Goal: Transaction & Acquisition: Register for event/course

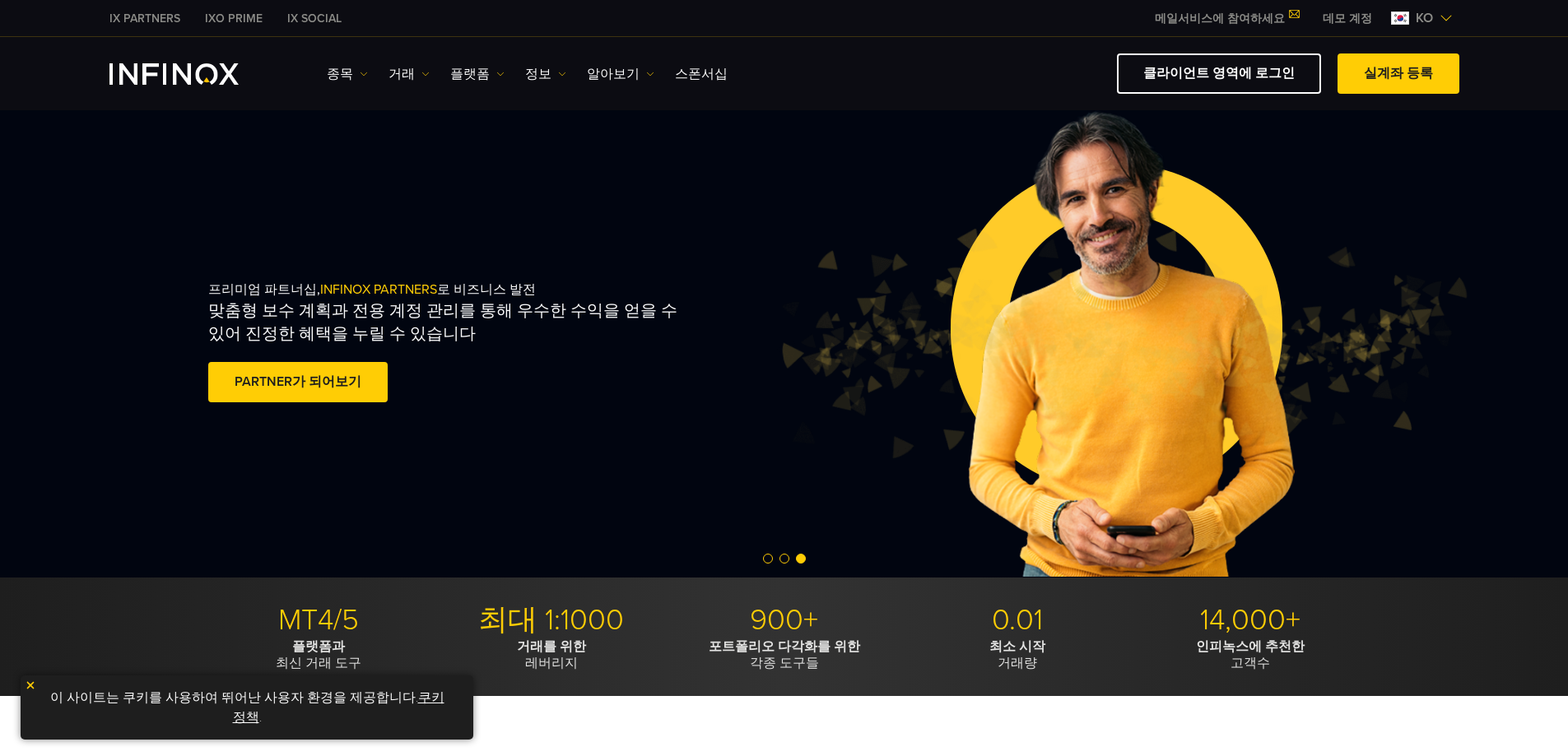
click at [932, 17] on img at bounding box center [1446, 18] width 13 height 13
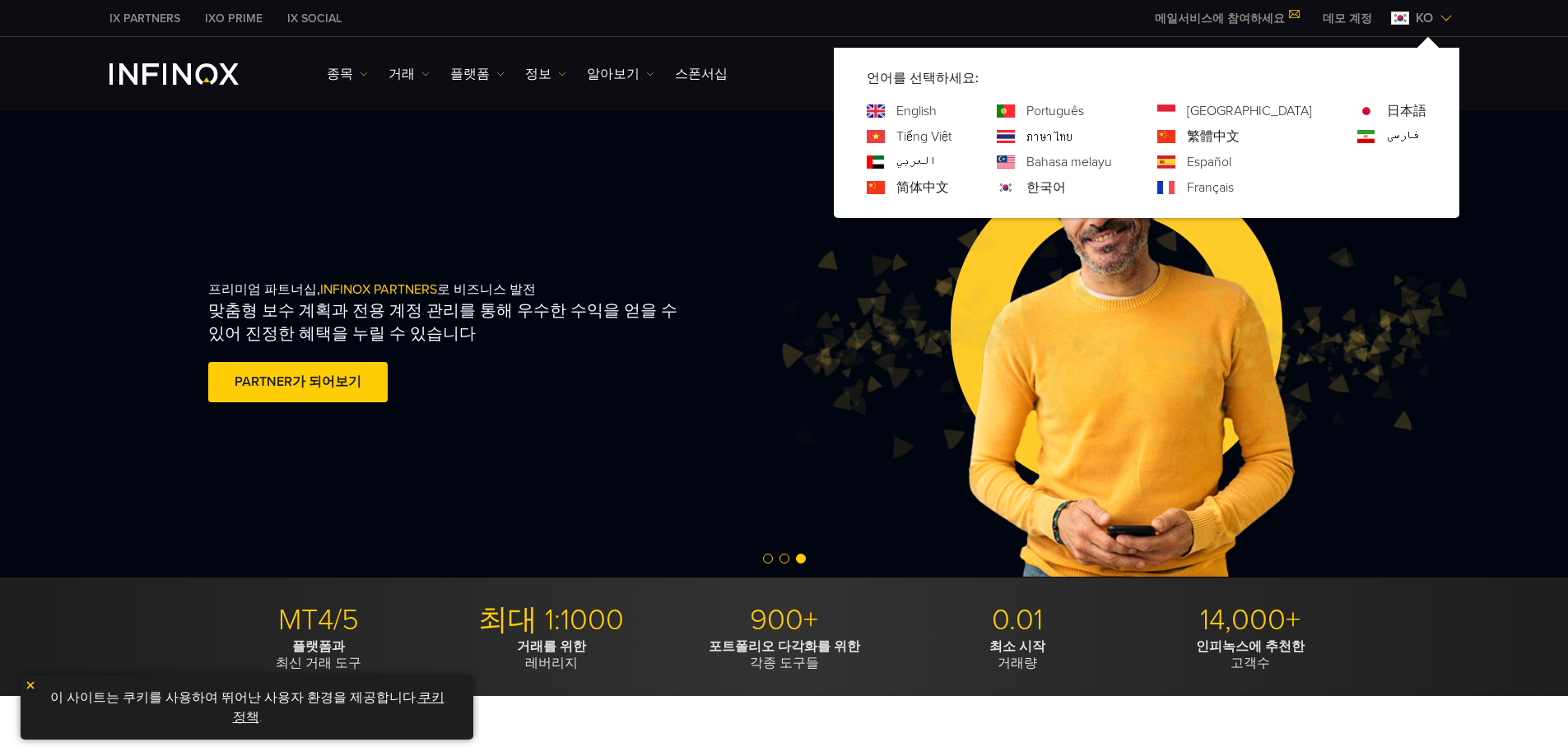
click at [932, 17] on img at bounding box center [1446, 18] width 13 height 13
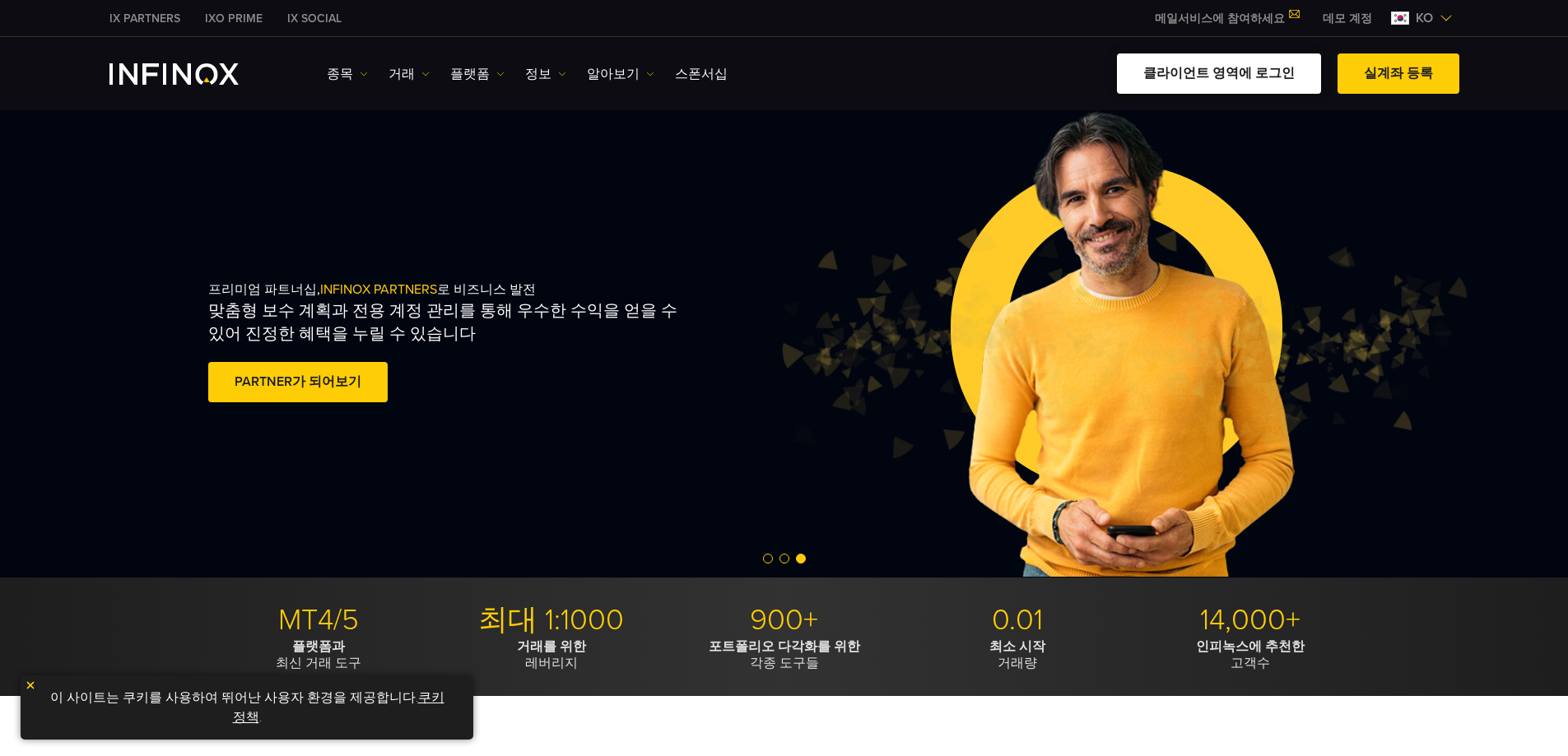
click at [932, 81] on link "클라이언트 영역에 로그인" at bounding box center [1219, 73] width 204 height 41
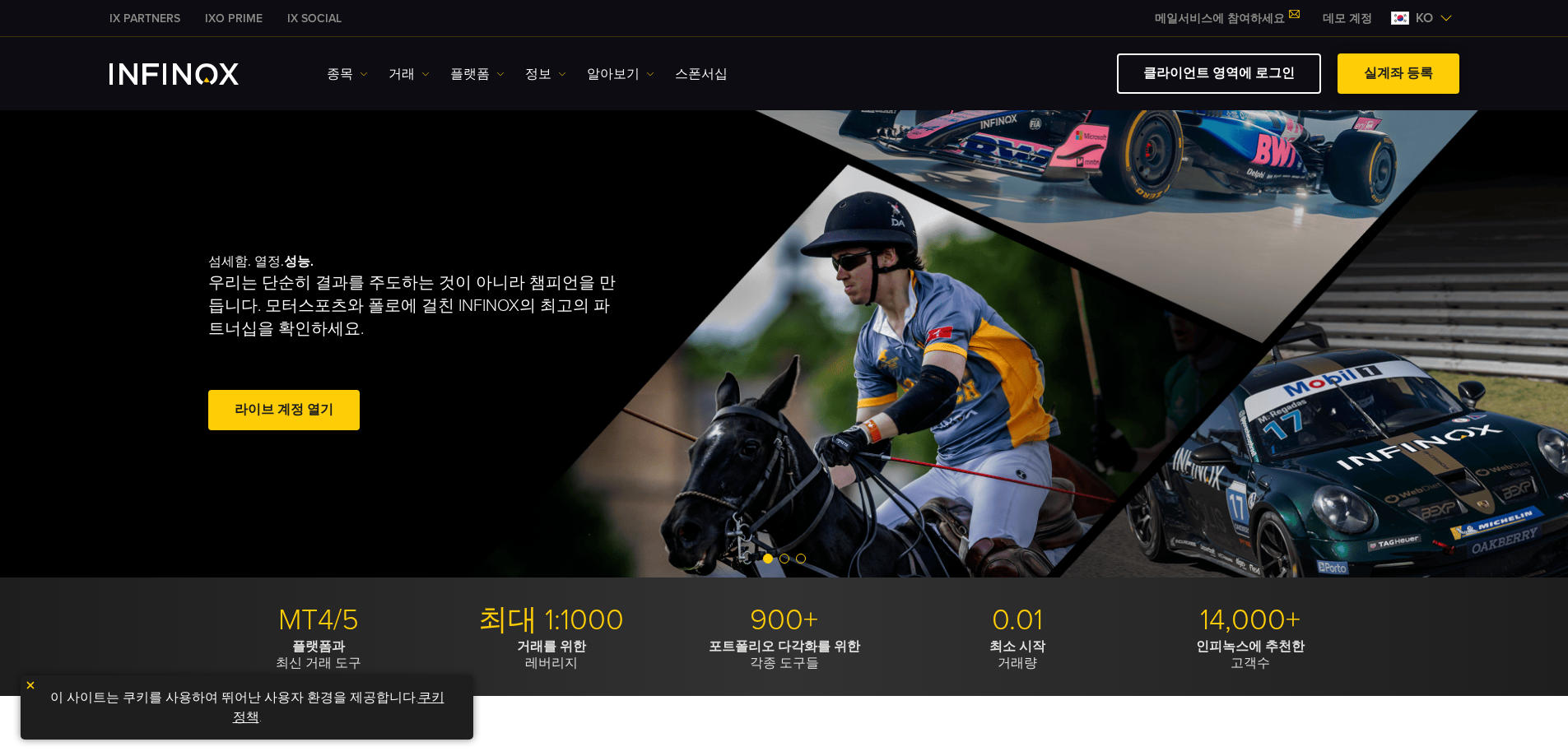
click at [1408, 77] on link "실계좌 등록" at bounding box center [1399, 73] width 122 height 41
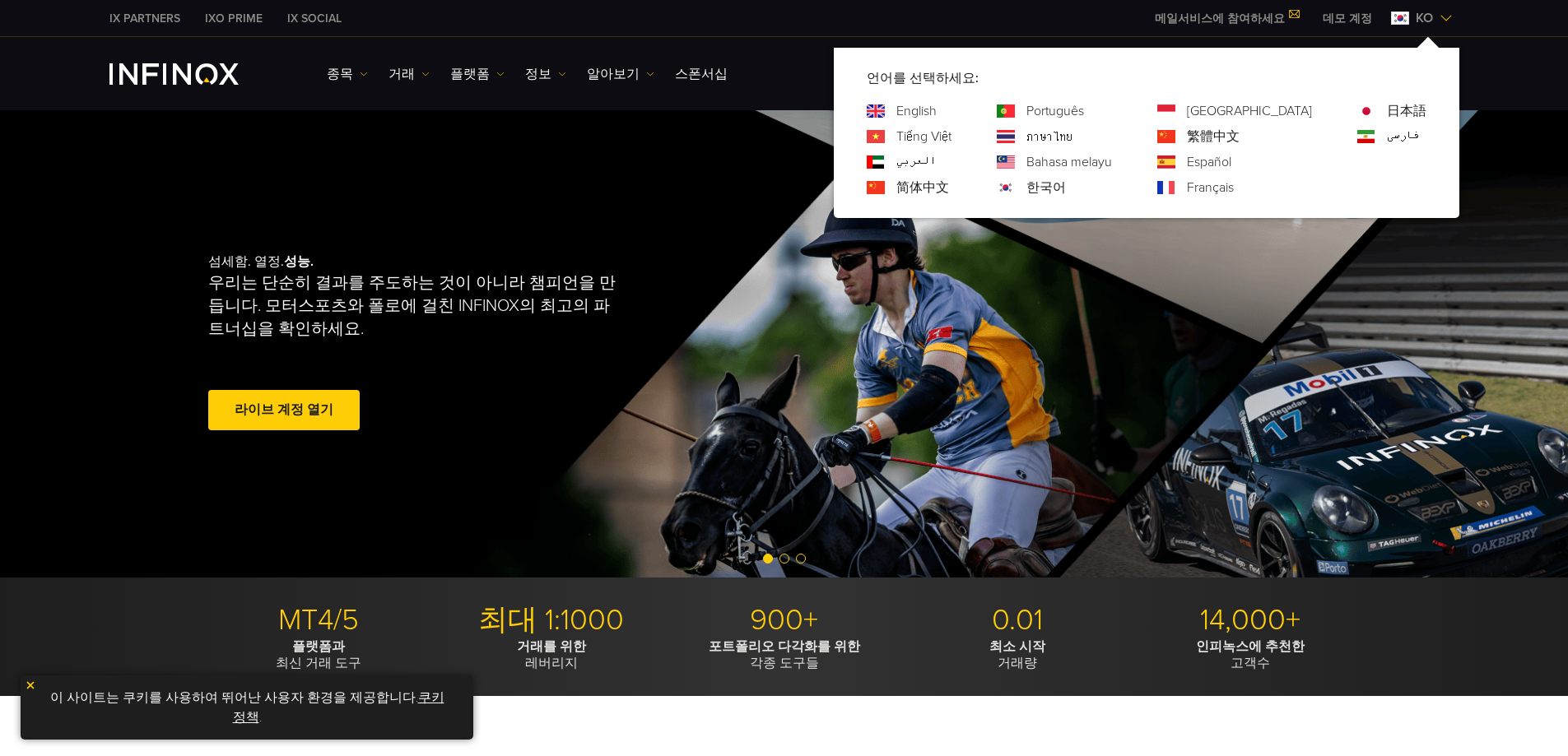
click at [1065, 189] on link "한국어" at bounding box center [1047, 187] width 40 height 20
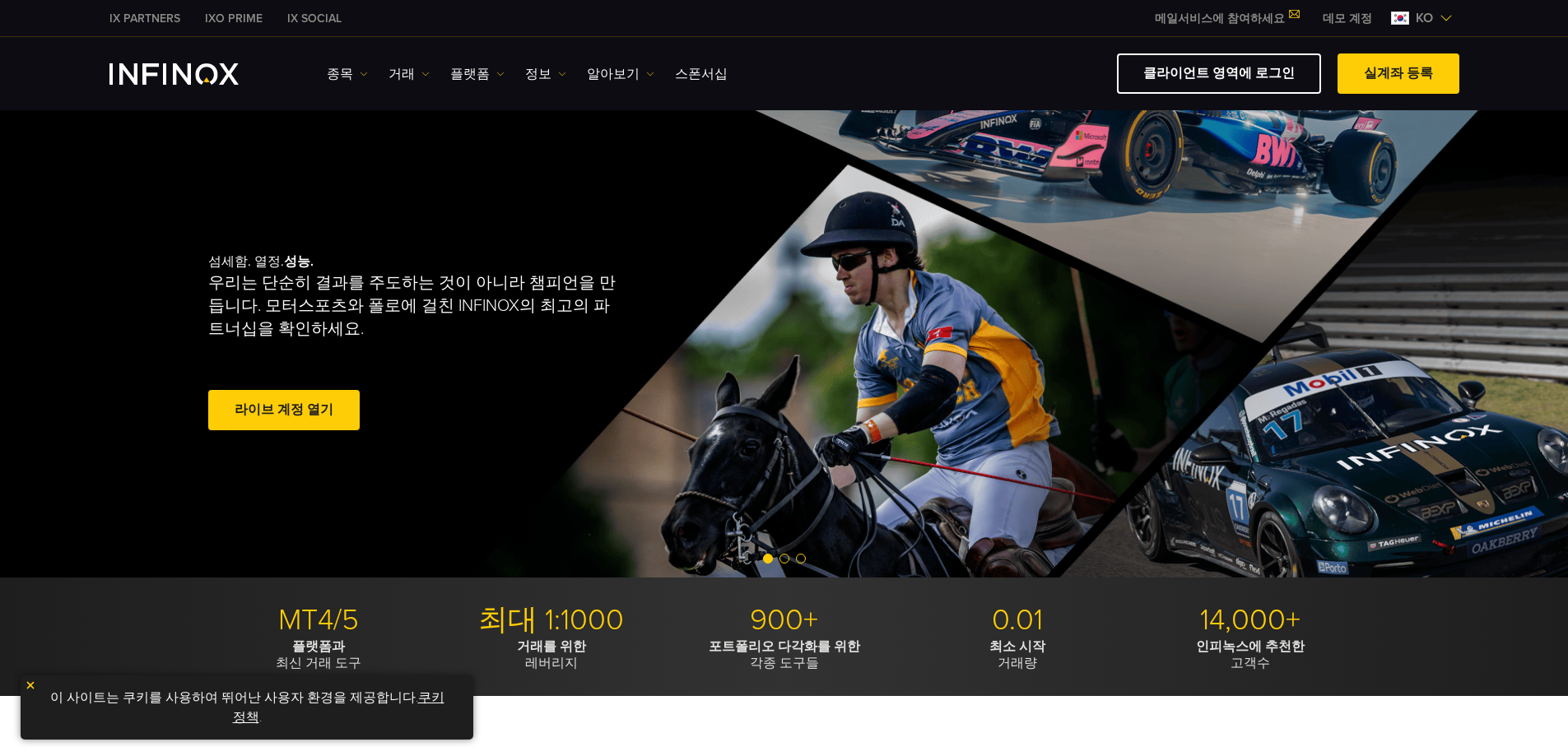
click at [1237, 24] on link "메일서비스에 참여하세요" at bounding box center [1226, 19] width 168 height 14
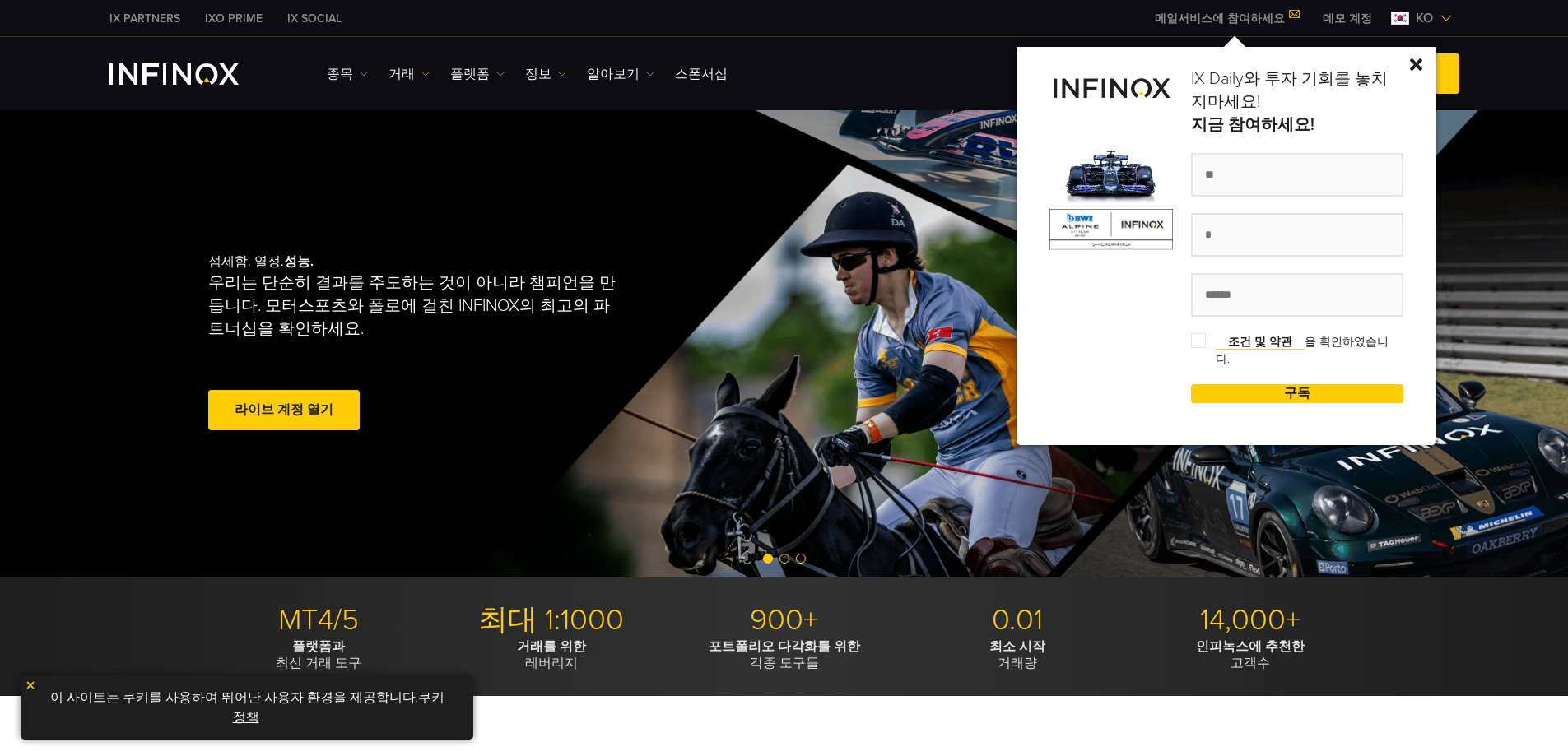
click at [1237, 24] on link "메일서비스에 참여하세요" at bounding box center [1226, 19] width 168 height 14
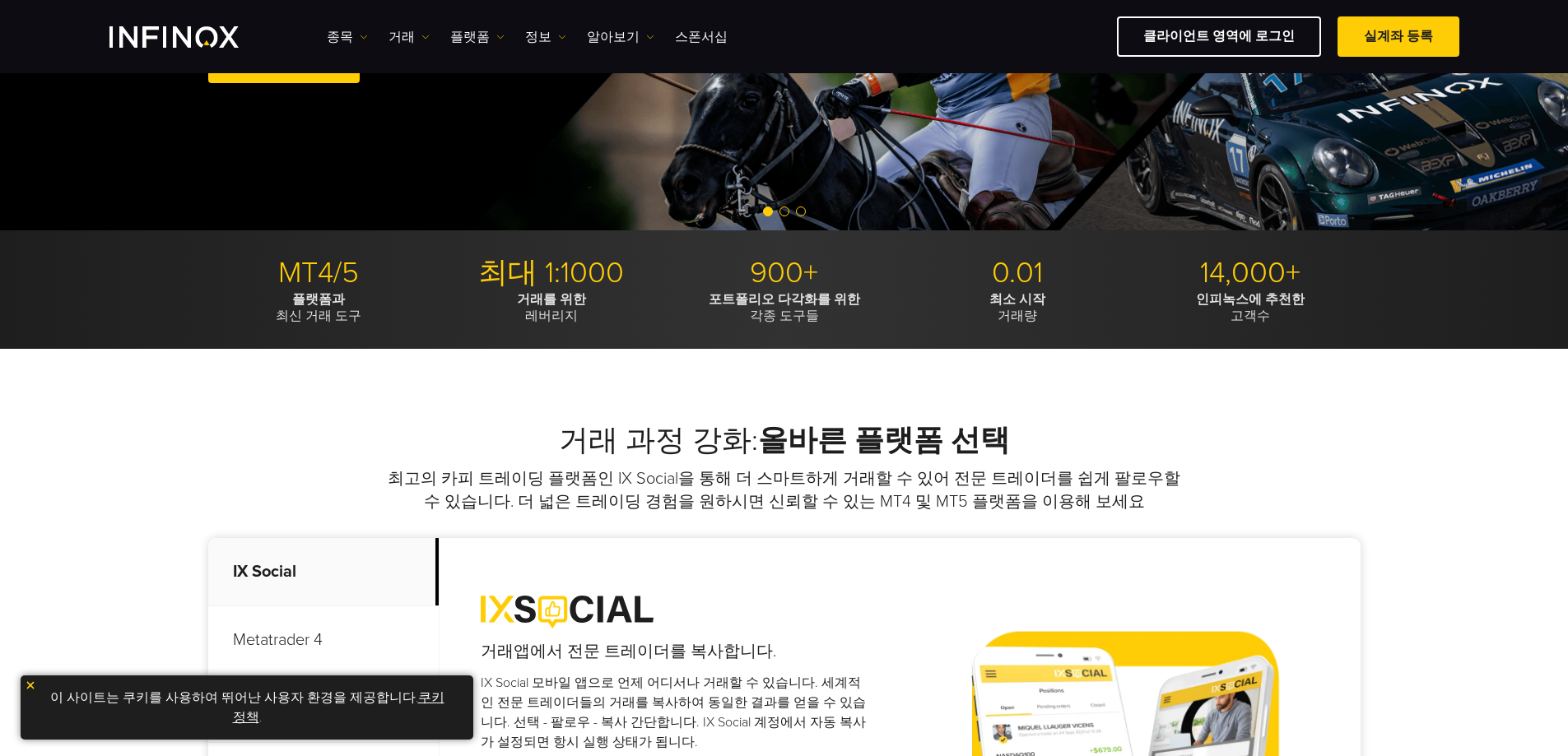
scroll to position [329, 0]
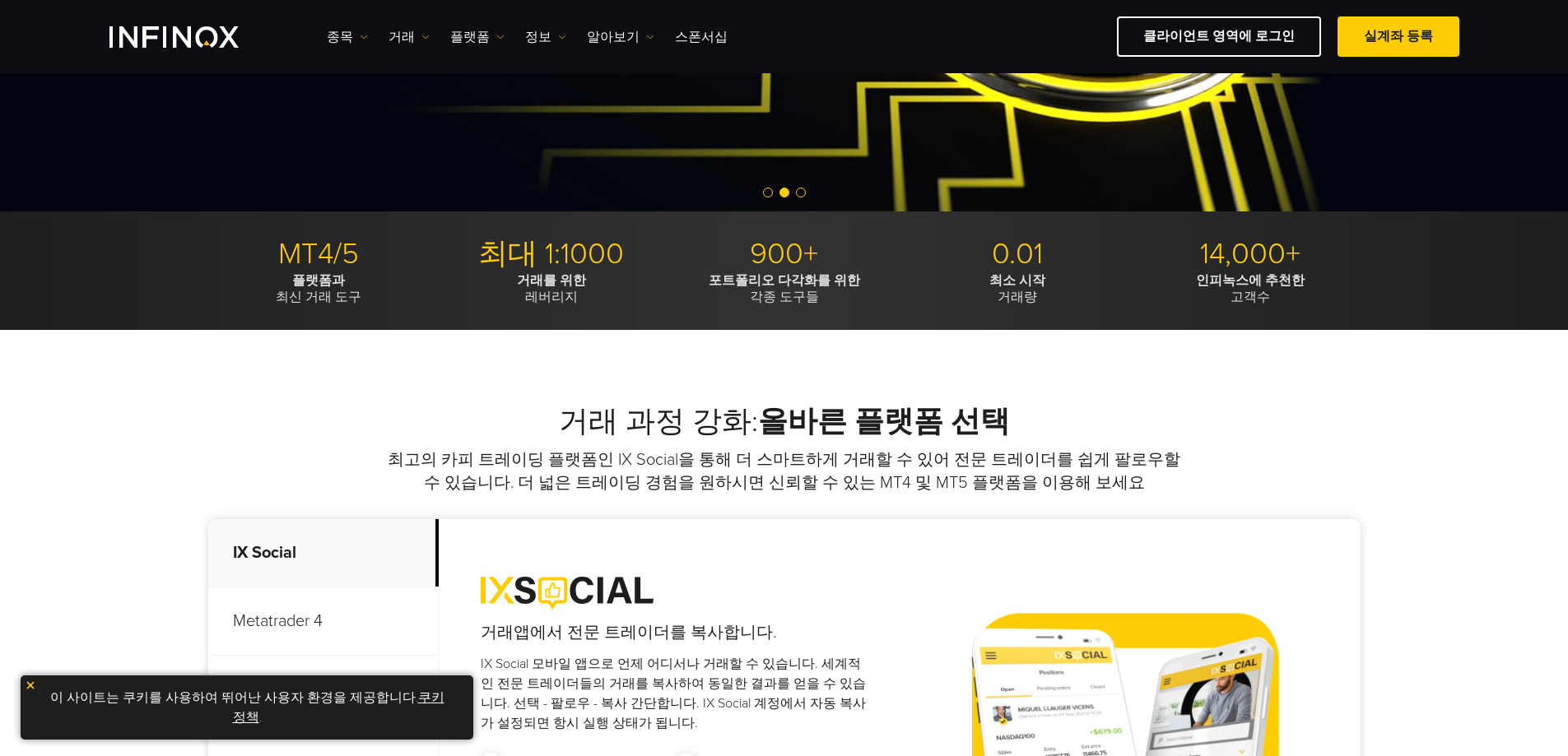
click at [30, 685] on img at bounding box center [31, 686] width 12 height 12
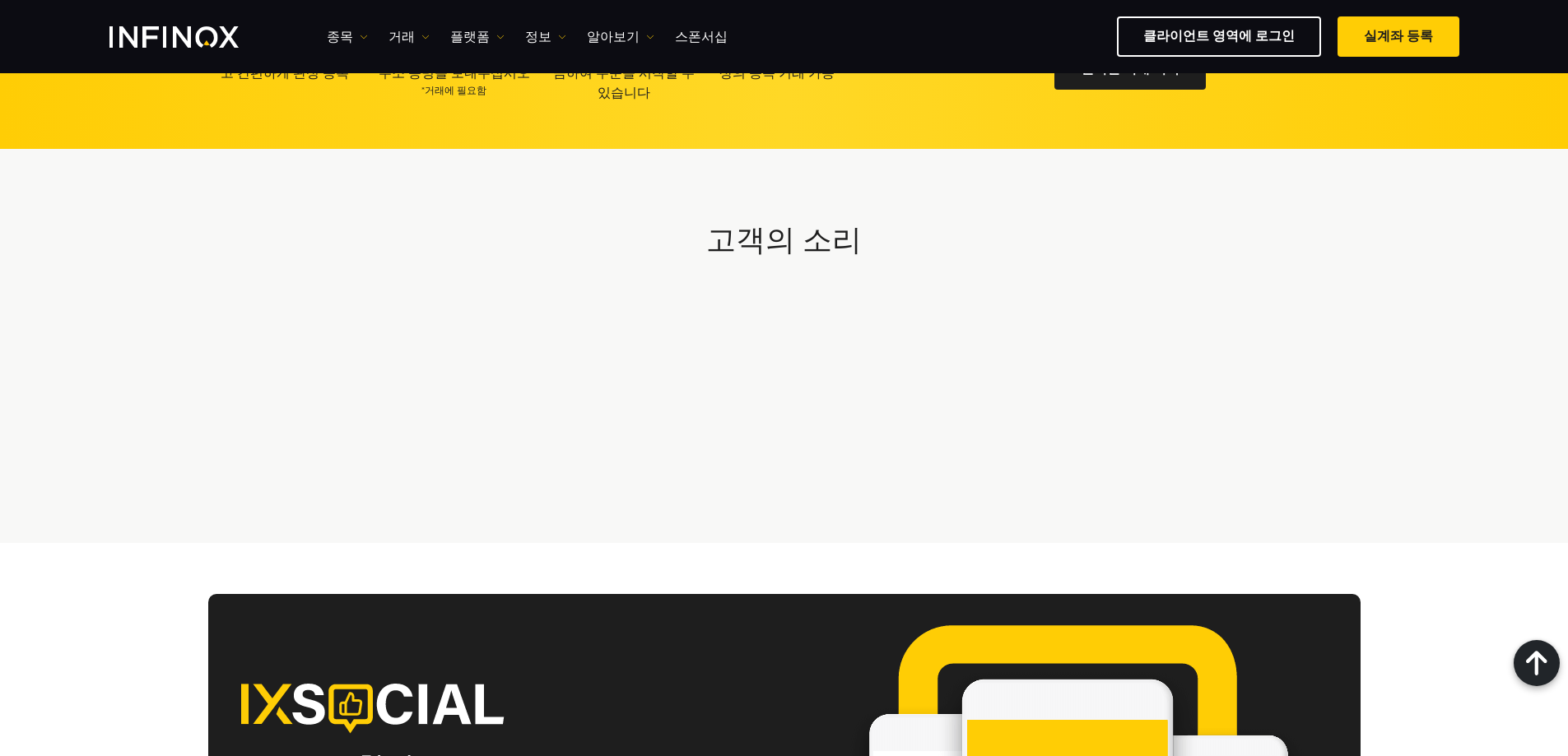
scroll to position [4278, 0]
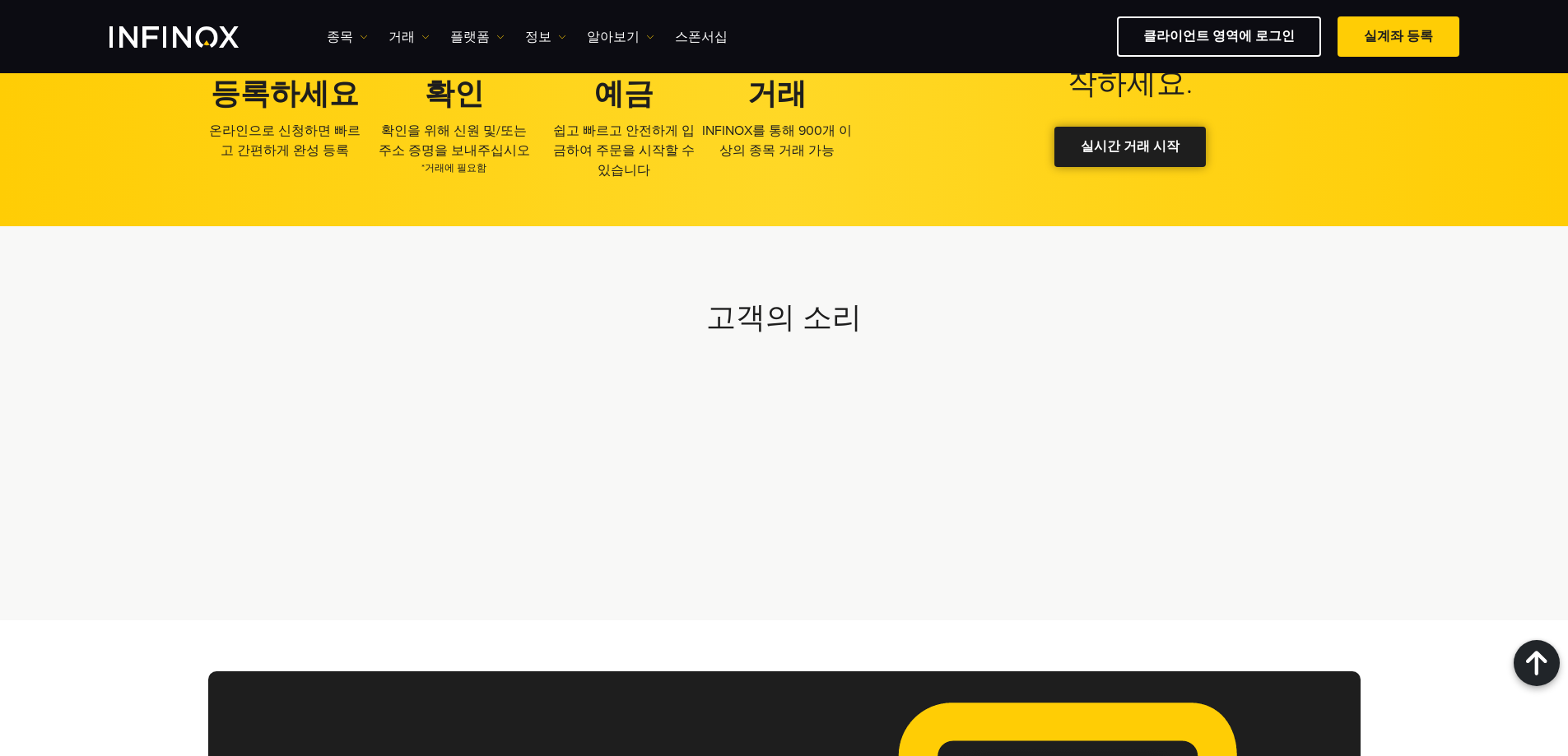
click at [1091, 130] on link "실시간 거래 시작" at bounding box center [1130, 147] width 152 height 41
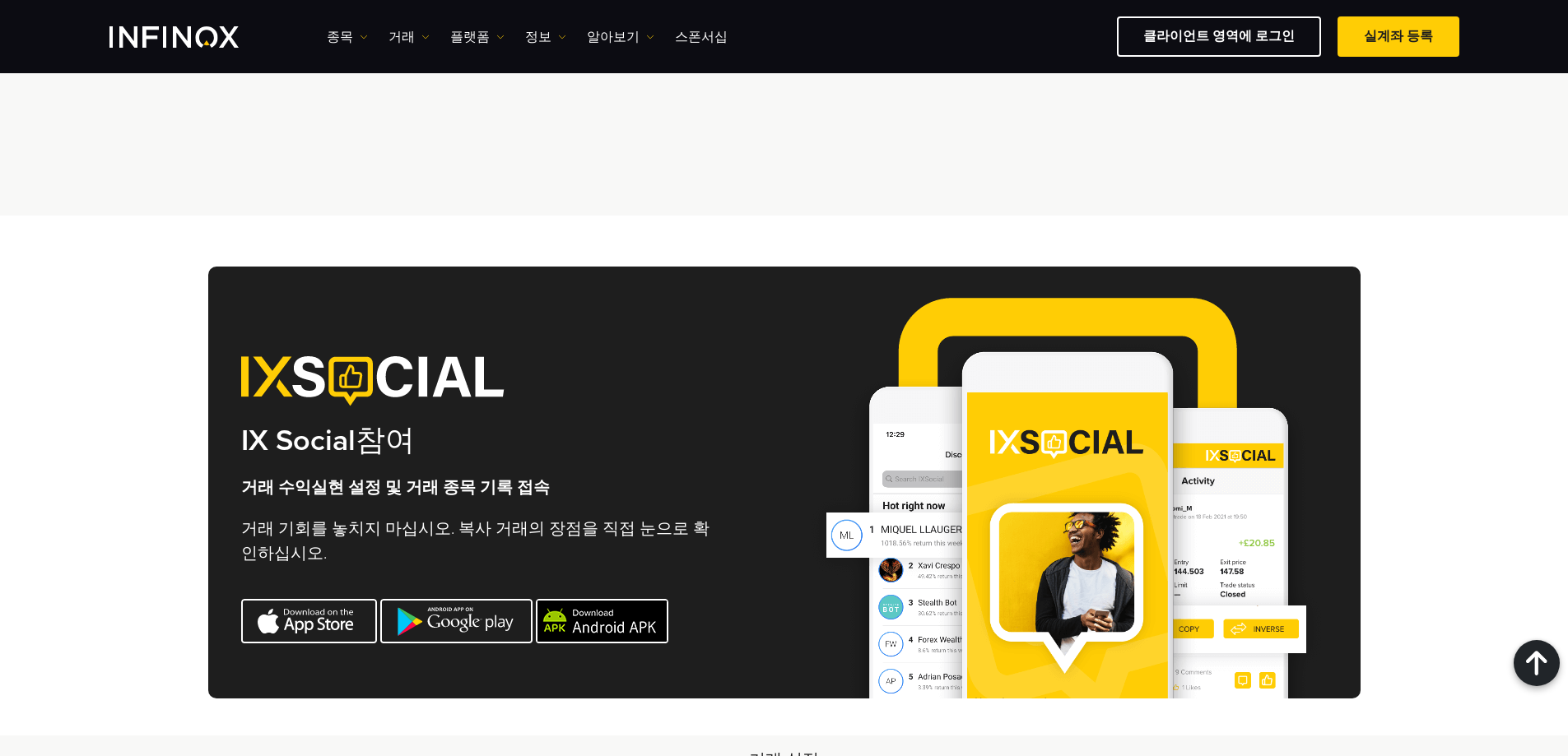
scroll to position [4691, 0]
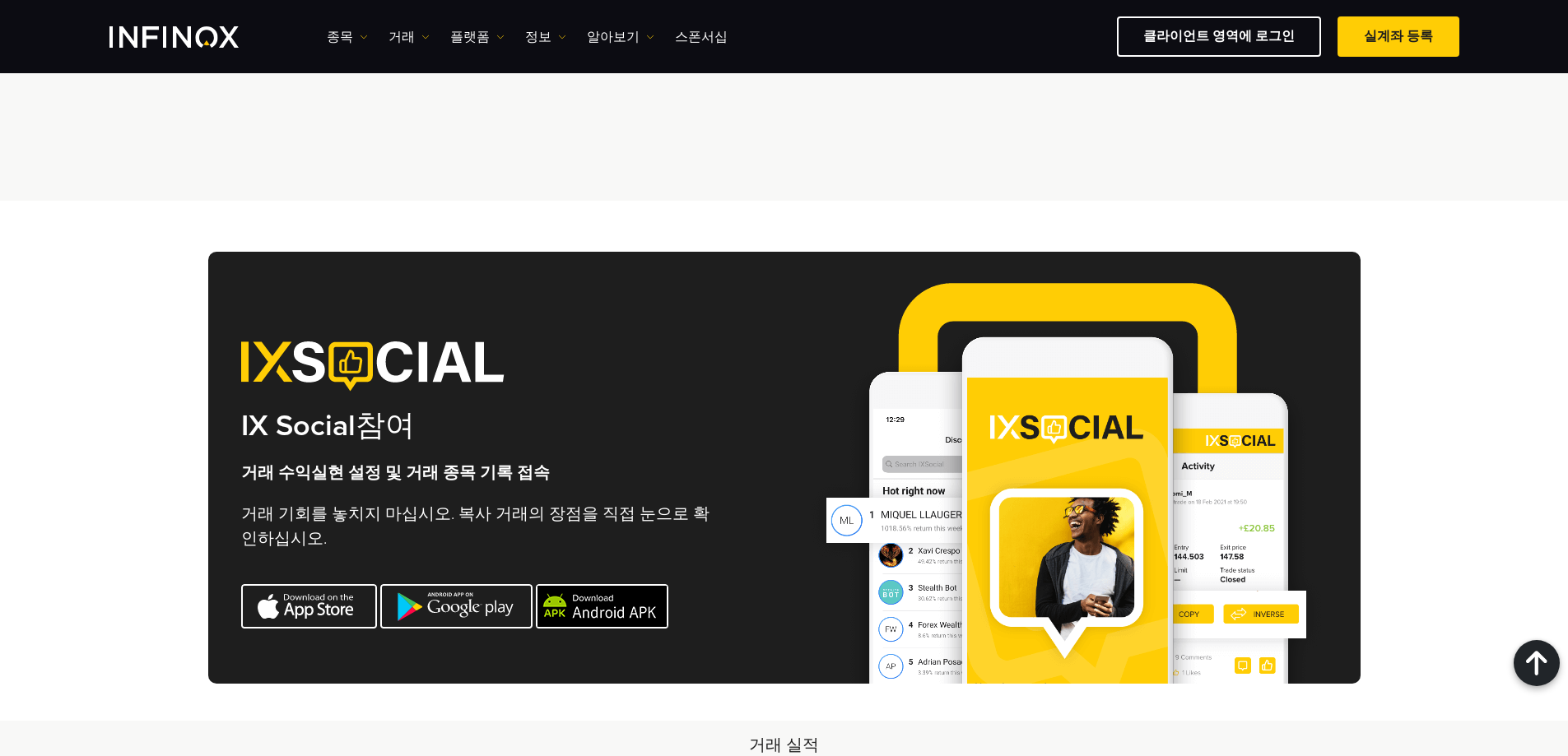
click at [197, 42] on img "INFINOX Logo" at bounding box center [173, 38] width 129 height 22
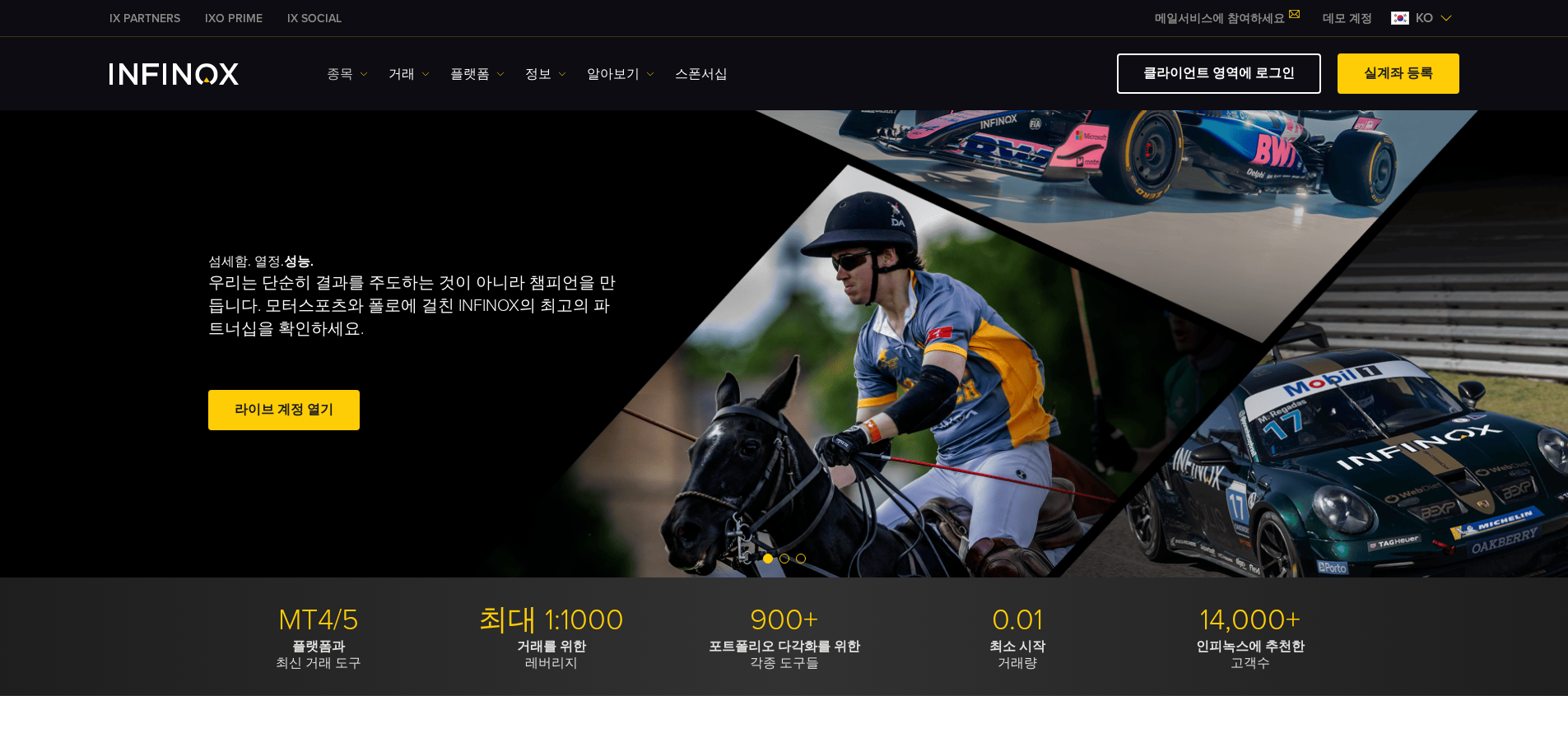
click at [360, 73] on img at bounding box center [364, 74] width 8 height 8
click at [424, 70] on img at bounding box center [425, 74] width 8 height 8
click at [497, 73] on img at bounding box center [501, 74] width 8 height 8
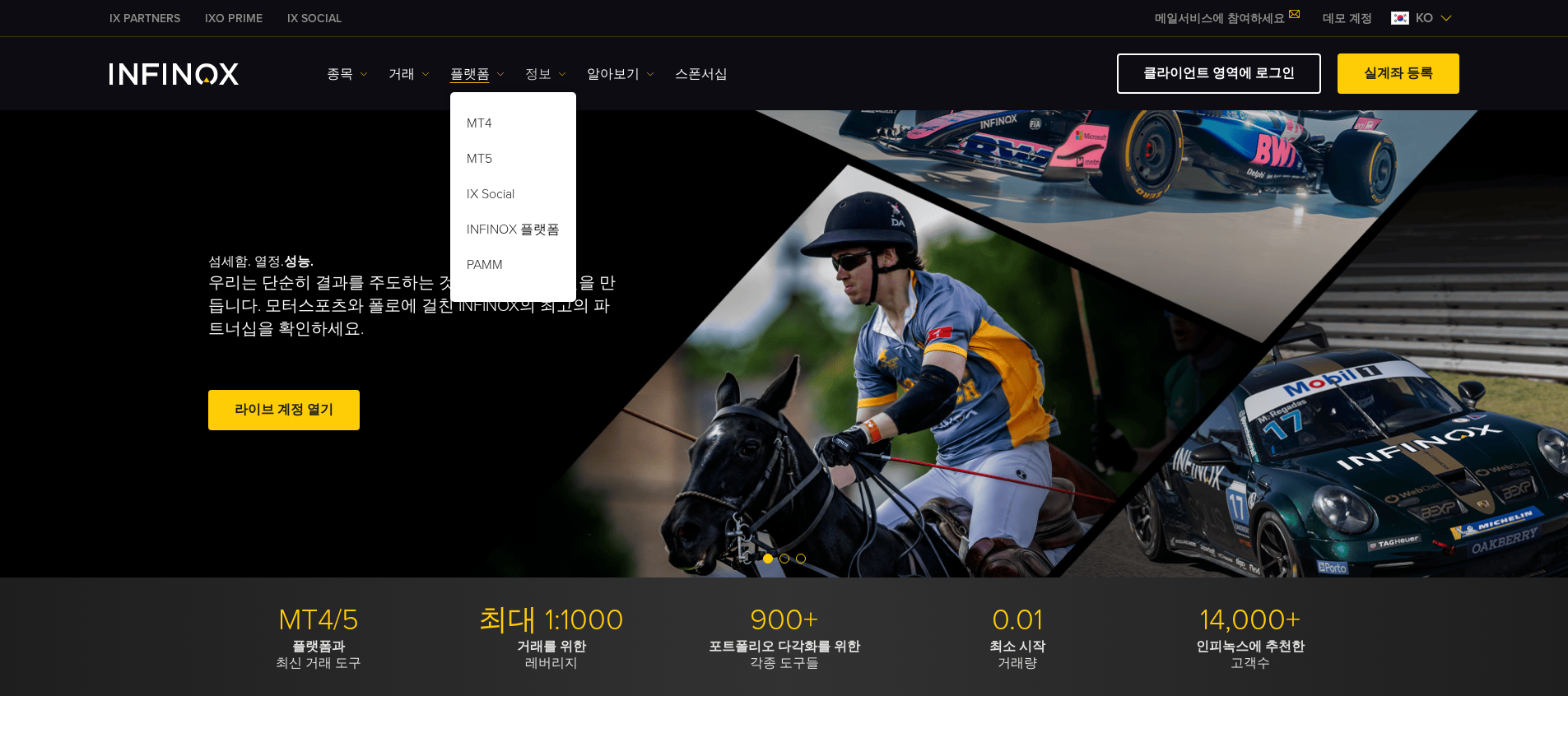
click at [558, 70] on img at bounding box center [562, 74] width 8 height 8
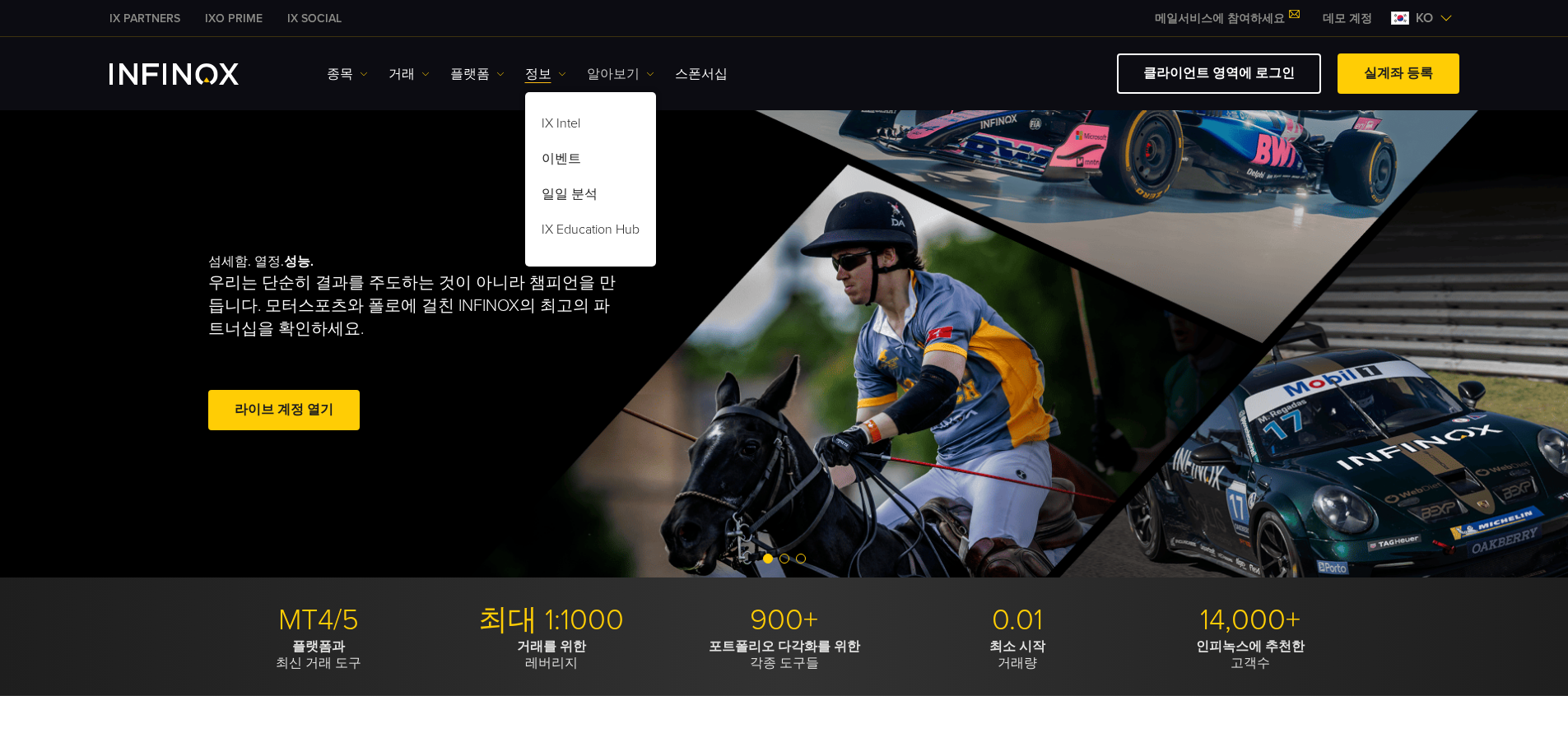
click at [646, 71] on img at bounding box center [650, 74] width 8 height 8
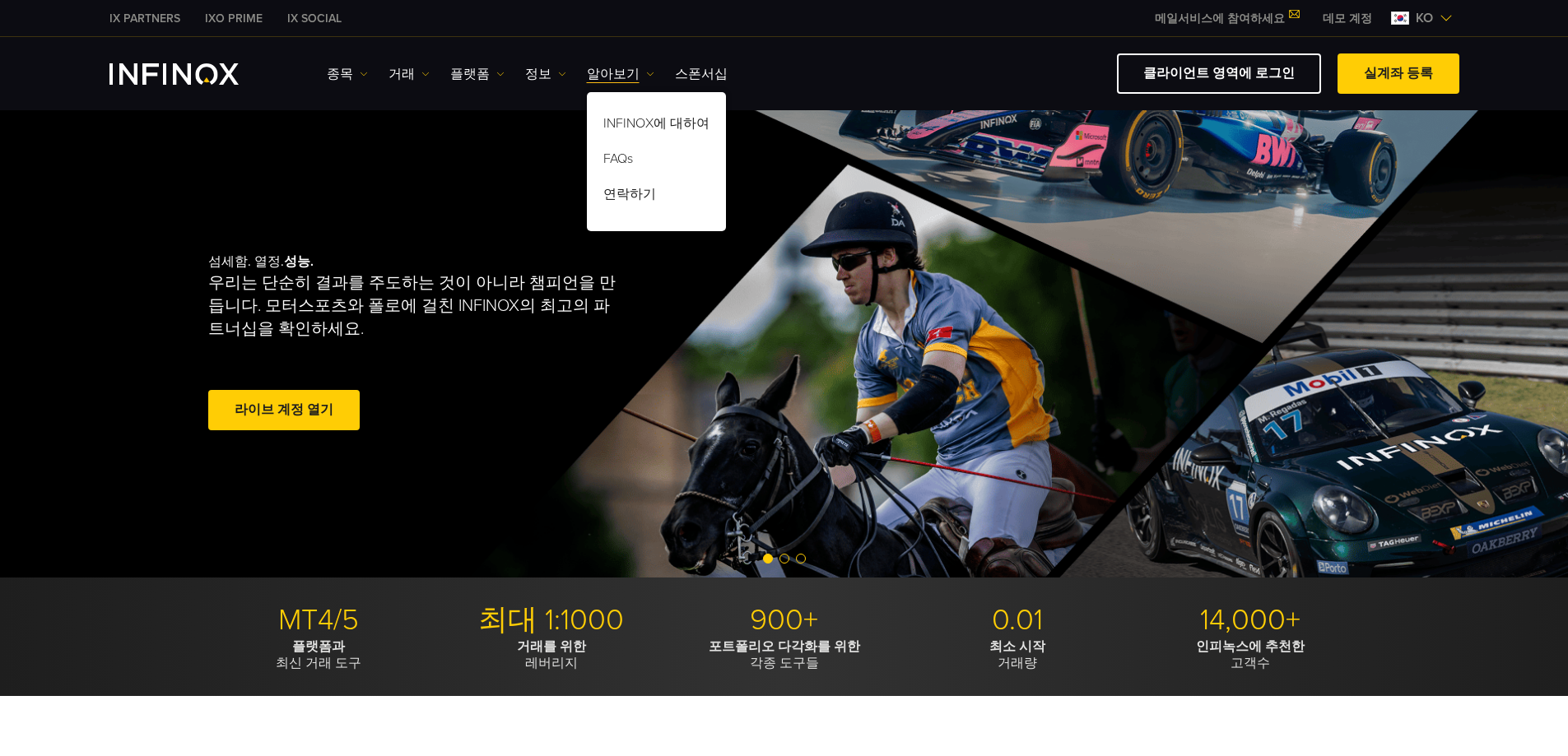
drag, startPoint x: 715, startPoint y: 75, endPoint x: 730, endPoint y: 75, distance: 15.0
click at [715, 75] on div "종목 종목 상품 정보 거래 계정" at bounding box center [893, 73] width 1133 height 41
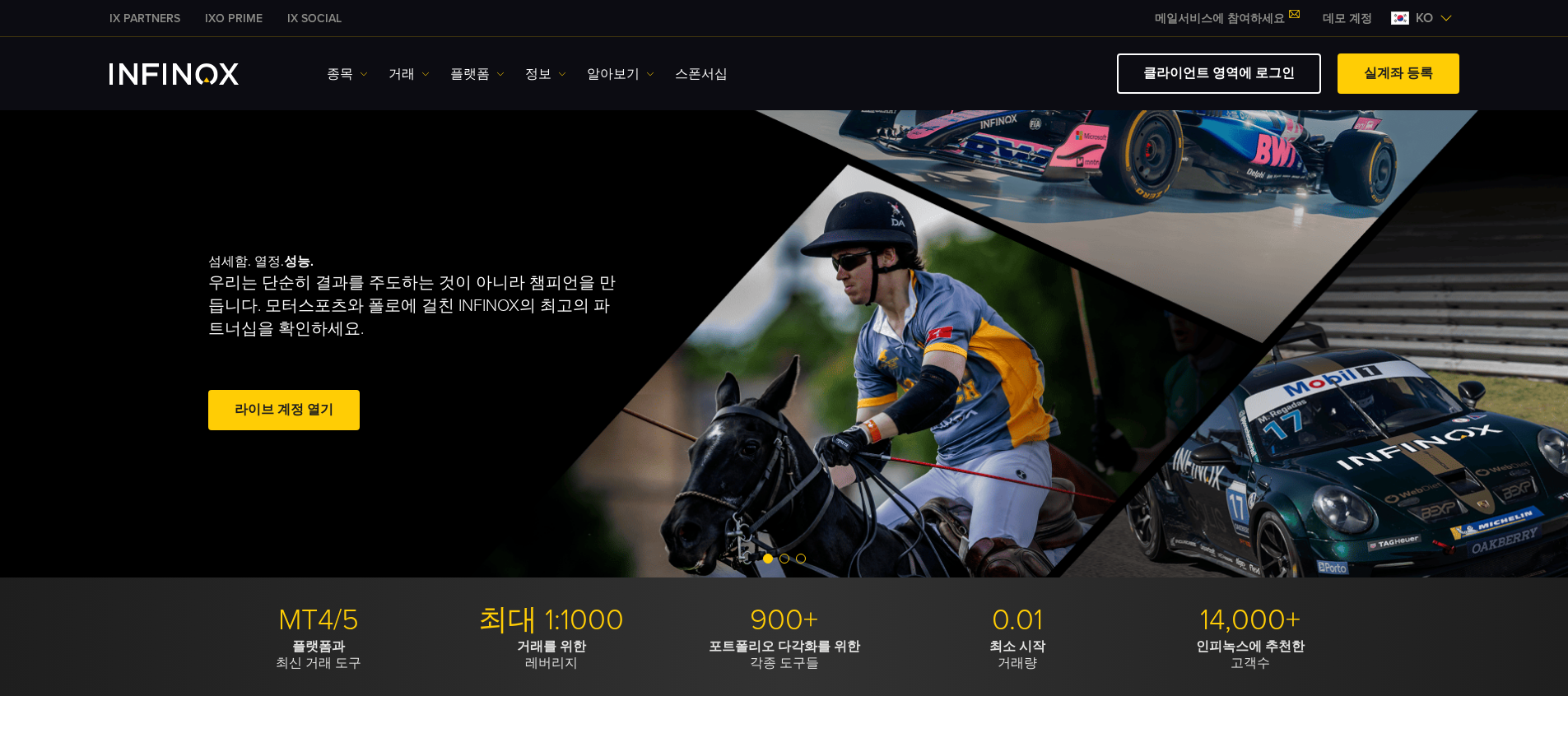
click at [811, 75] on div "클라이언트 영역에 로그인 실계좌 등록" at bounding box center [1100, 73] width 720 height 41
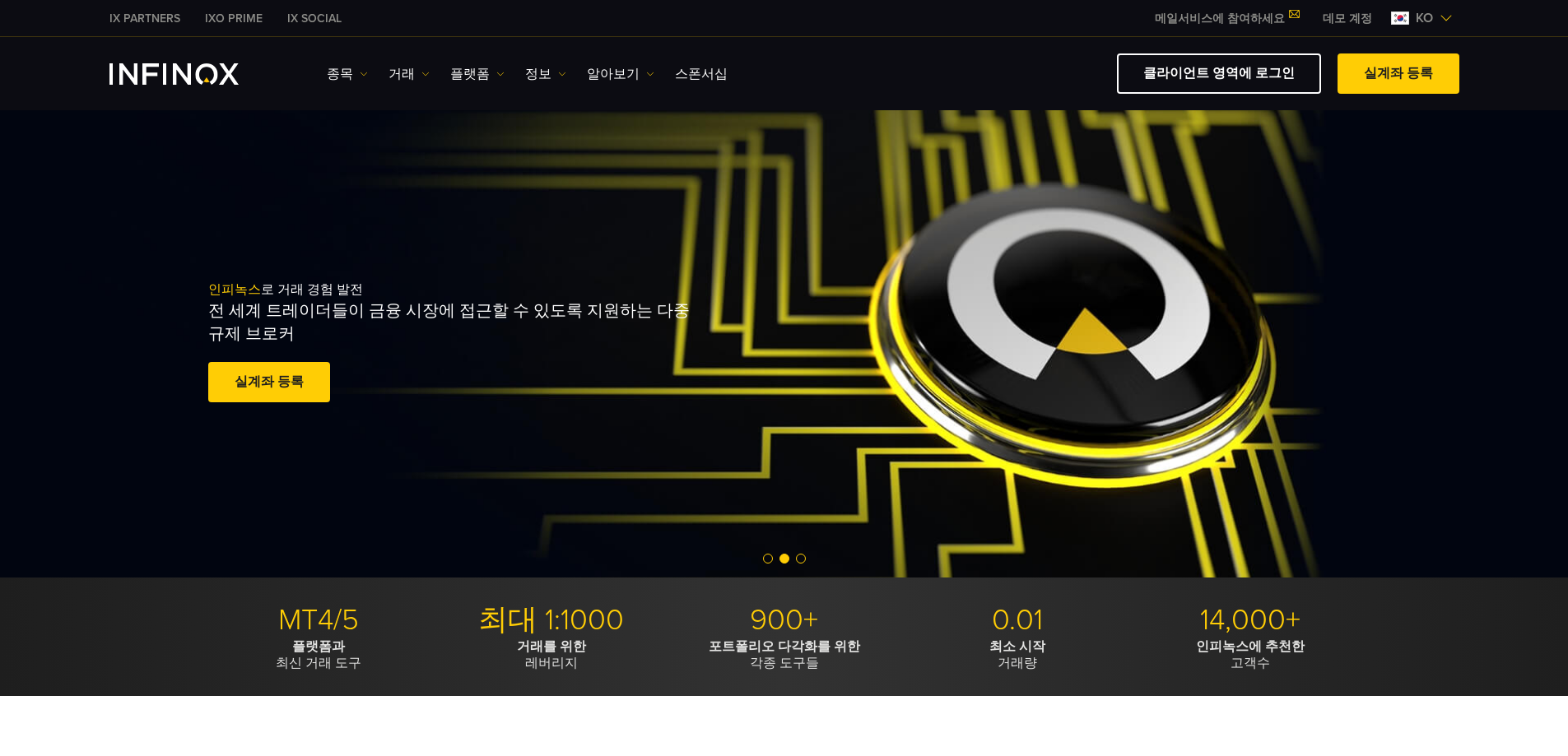
click at [1337, 21] on link "데모 계정" at bounding box center [1347, 18] width 74 height 17
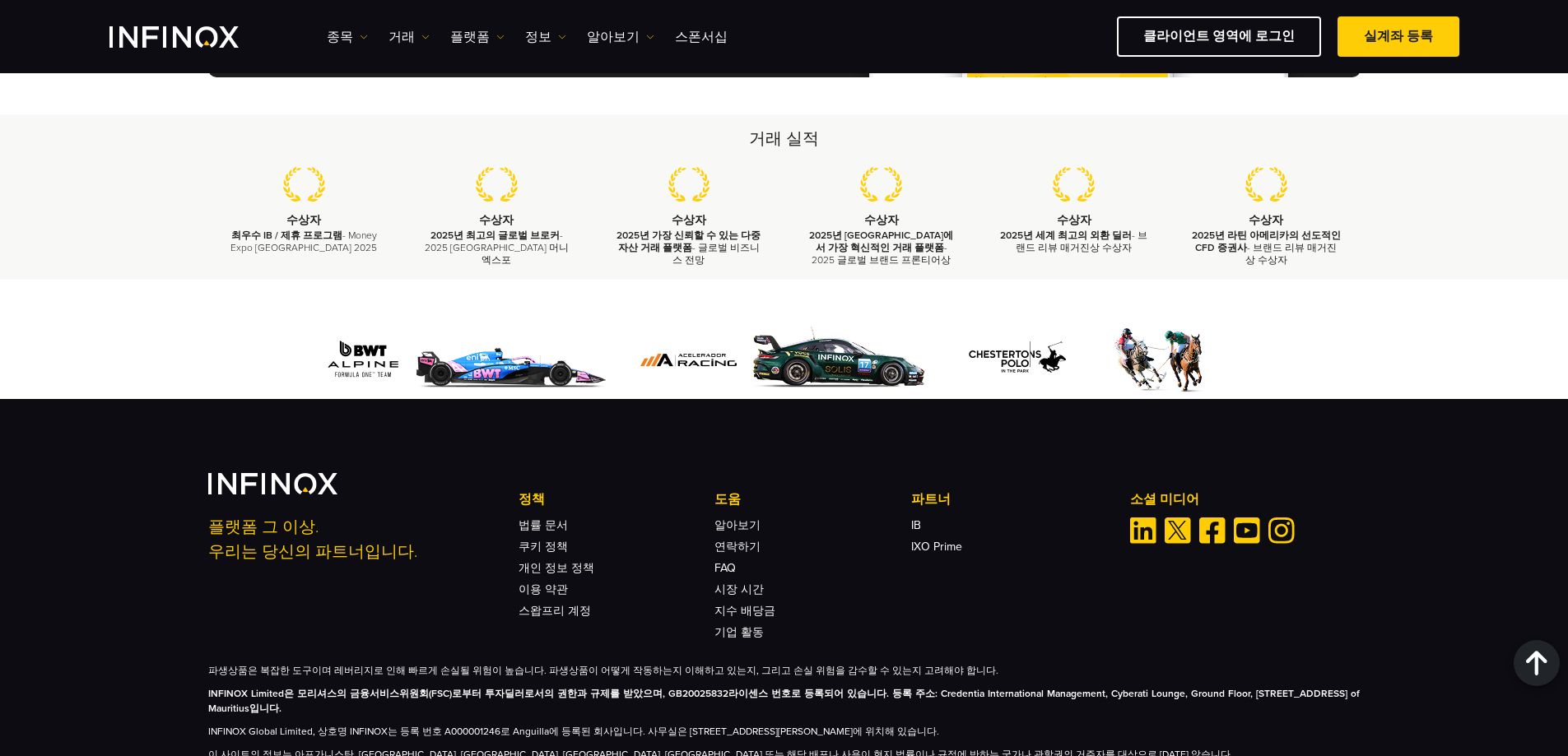
scroll to position [5341, 0]
